Goal: Information Seeking & Learning: Check status

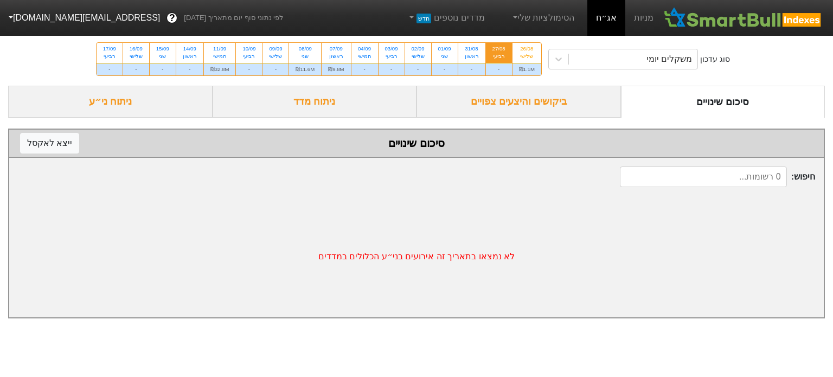
click at [617, 19] on link "אג״ח" at bounding box center [607, 18] width 38 height 36
click at [617, 61] on div "משקלים יומי" at bounding box center [633, 59] width 129 height 20
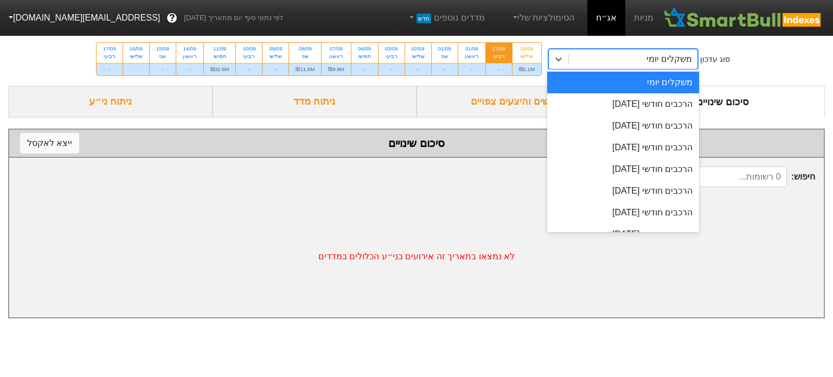
click at [617, 61] on div "משקלים יומי" at bounding box center [633, 59] width 129 height 20
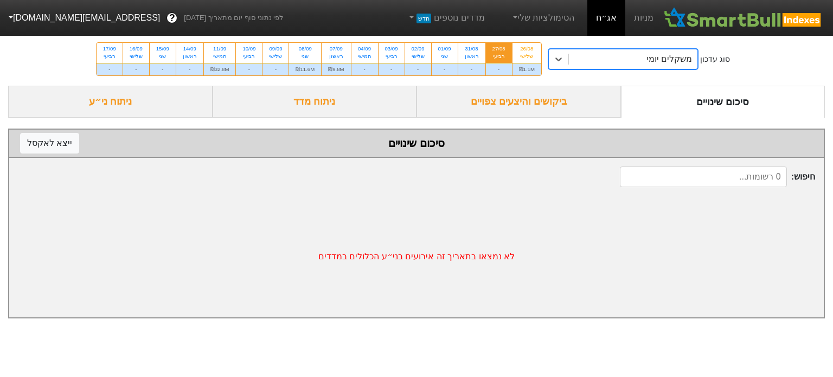
click at [608, 20] on link "אג״ח" at bounding box center [607, 18] width 38 height 36
click at [539, 104] on div "ביקושים והיצעים צפויים" at bounding box center [519, 102] width 205 height 32
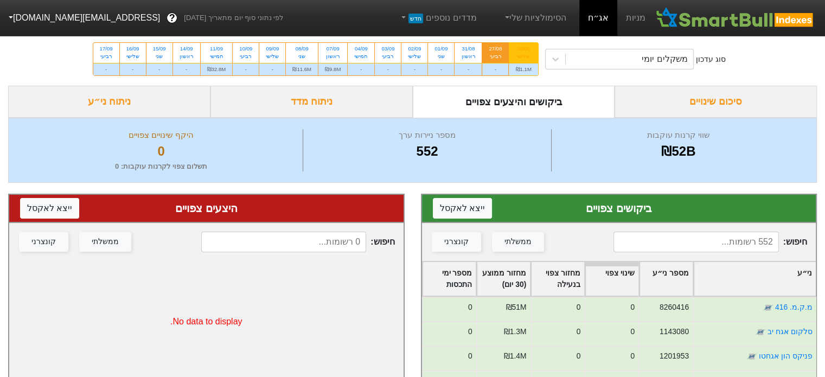
click at [520, 53] on div "שלישי" at bounding box center [523, 57] width 16 height 8
click at [520, 50] on input "26/08 שלישי ₪1.1M" at bounding box center [520, 46] width 7 height 7
radio input "true"
